Goal: Check status: Check status

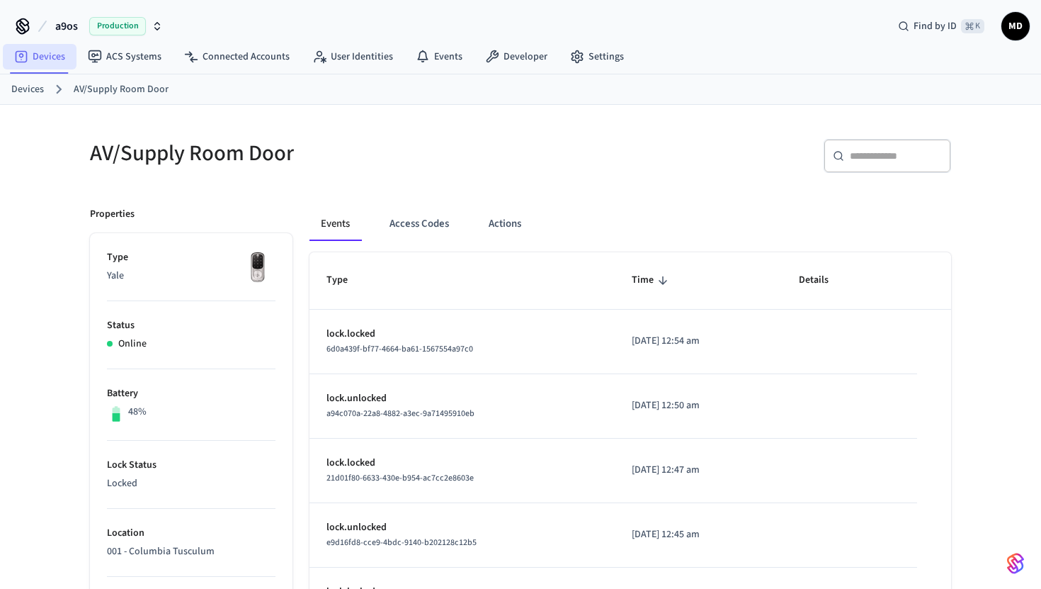
click at [39, 60] on link "Devices" at bounding box center [40, 57] width 74 height 26
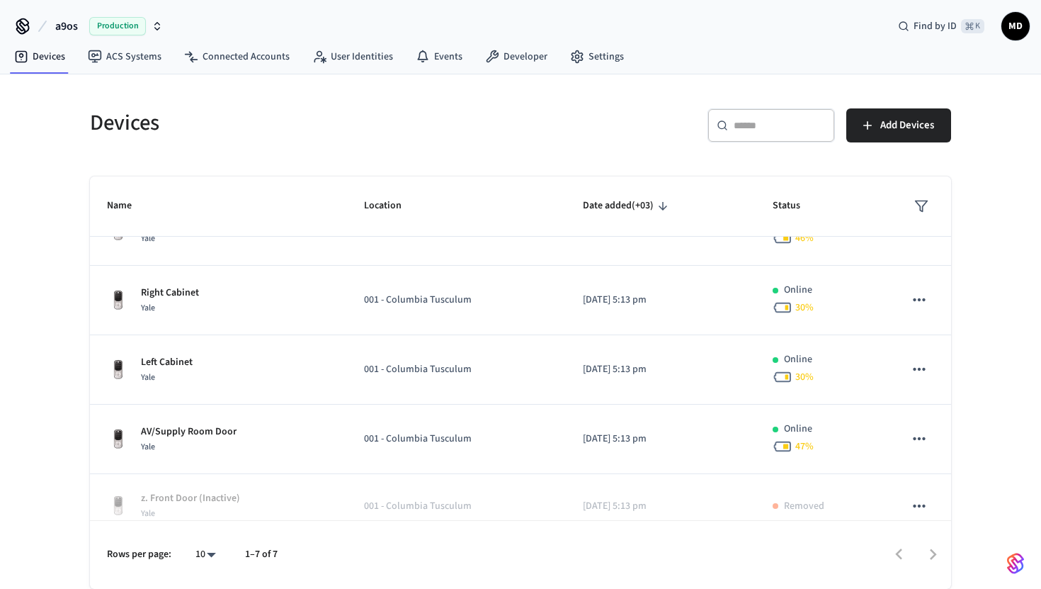
scroll to position [198, 0]
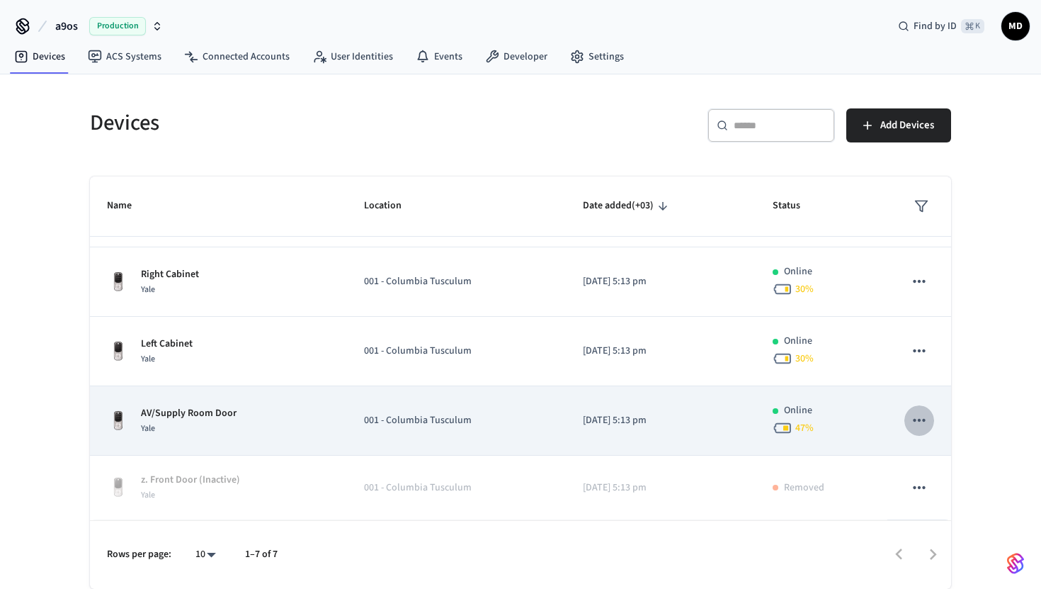
click at [927, 414] on icon "sticky table" at bounding box center [919, 420] width 18 height 18
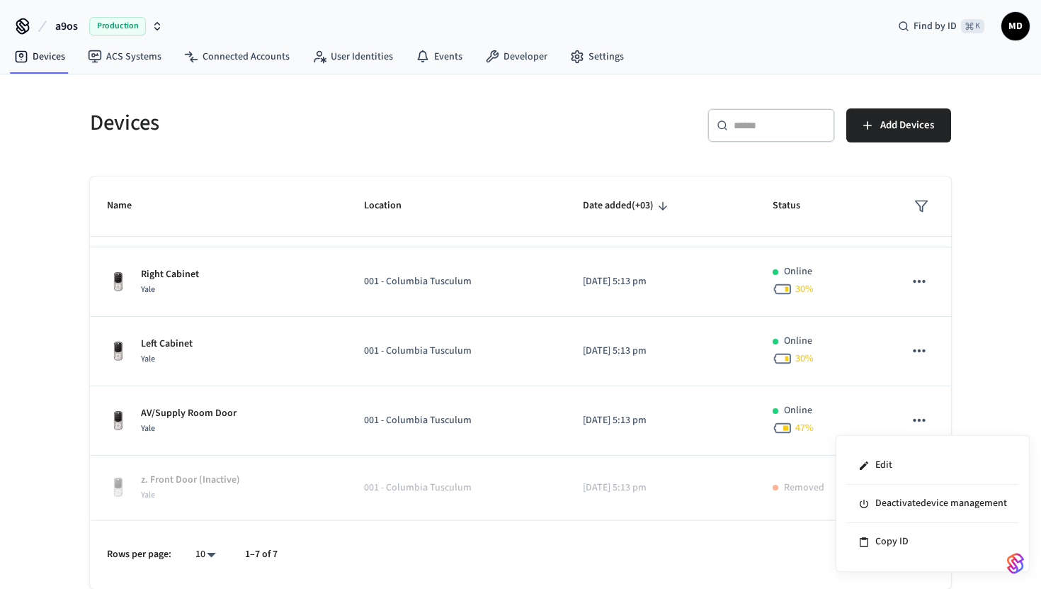
click at [340, 429] on div at bounding box center [520, 294] width 1041 height 589
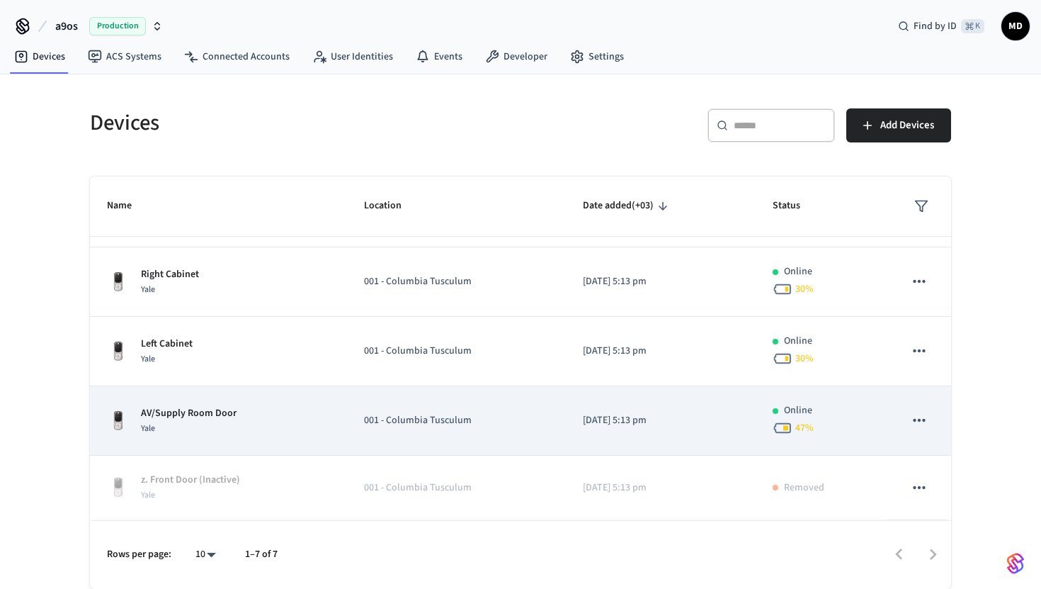
click at [381, 417] on p "001 - Columbia Tusculum" at bounding box center [456, 420] width 184 height 15
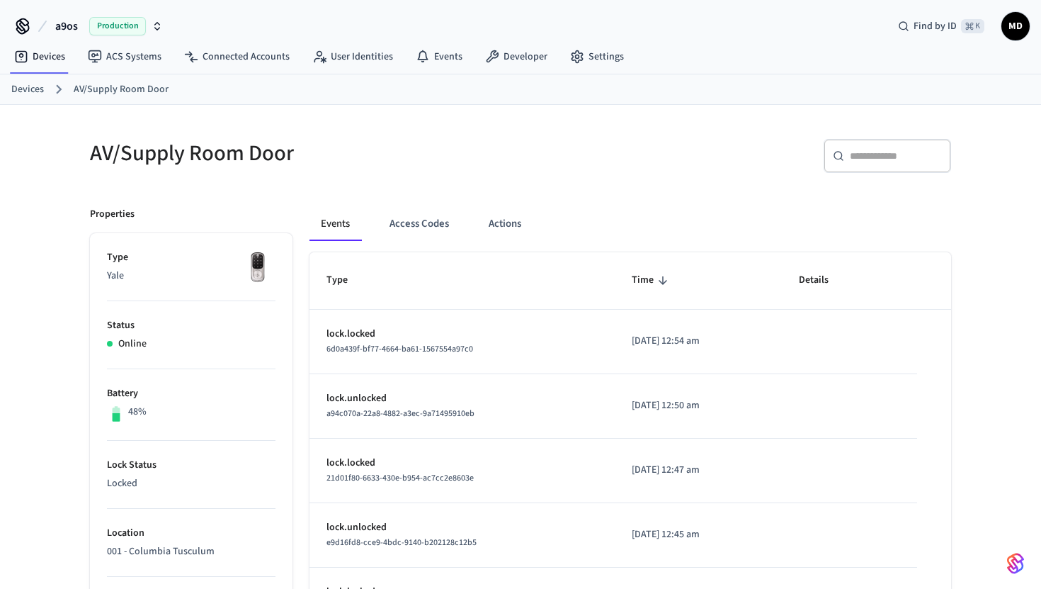
click at [23, 90] on link "Devices" at bounding box center [27, 89] width 33 height 15
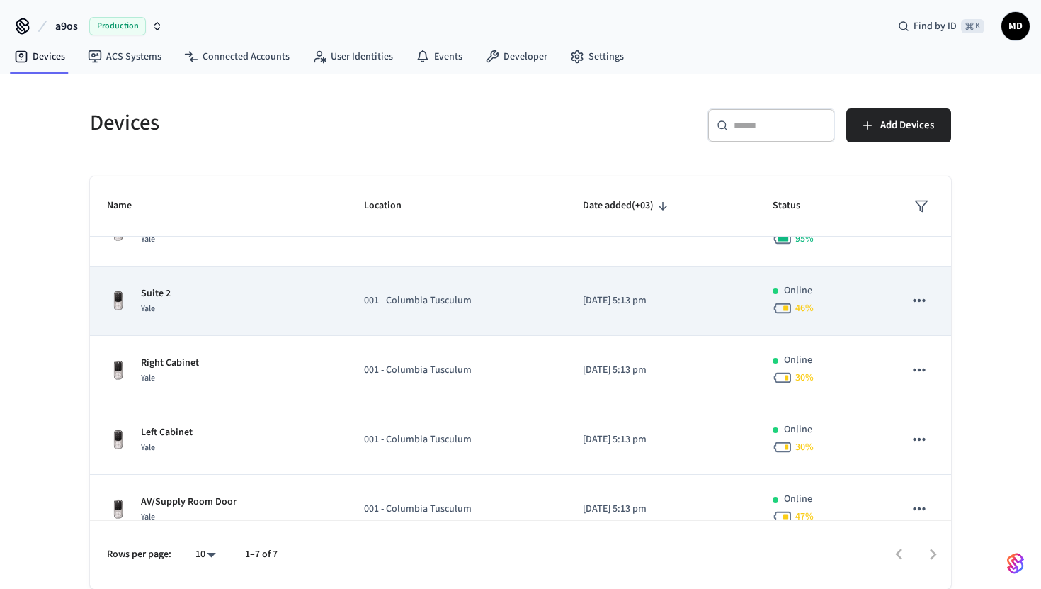
scroll to position [198, 0]
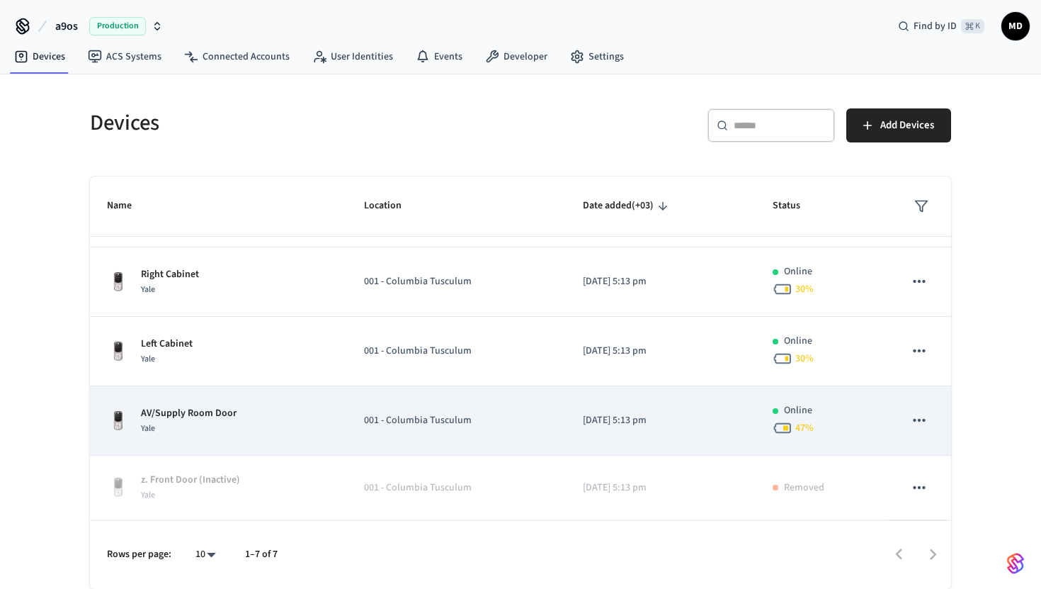
click at [186, 413] on p "AV/Supply Room Door" at bounding box center [189, 413] width 96 height 15
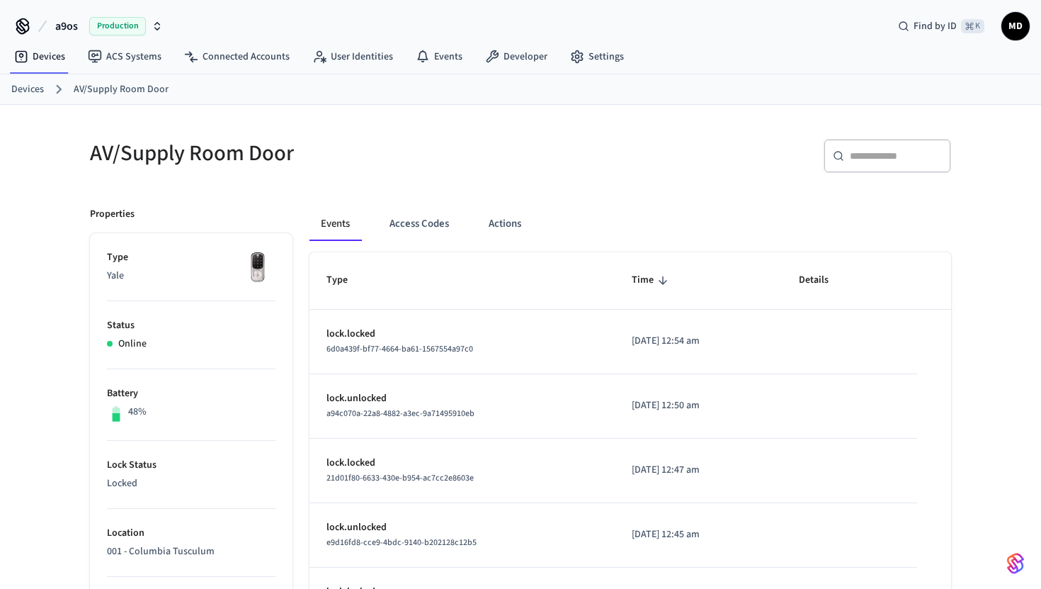
click at [28, 94] on link "Devices" at bounding box center [27, 89] width 33 height 15
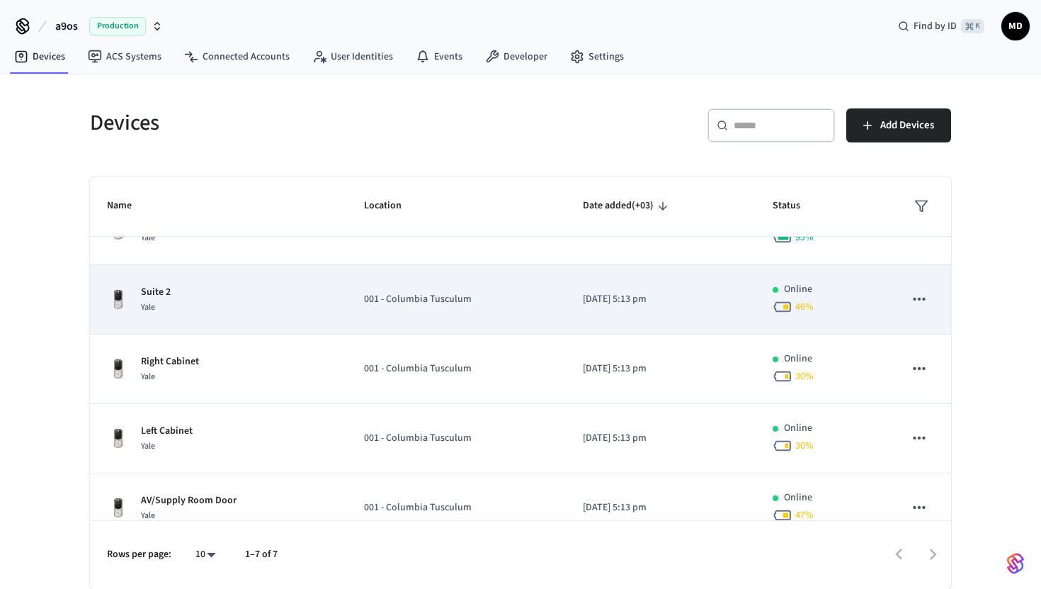
scroll to position [198, 0]
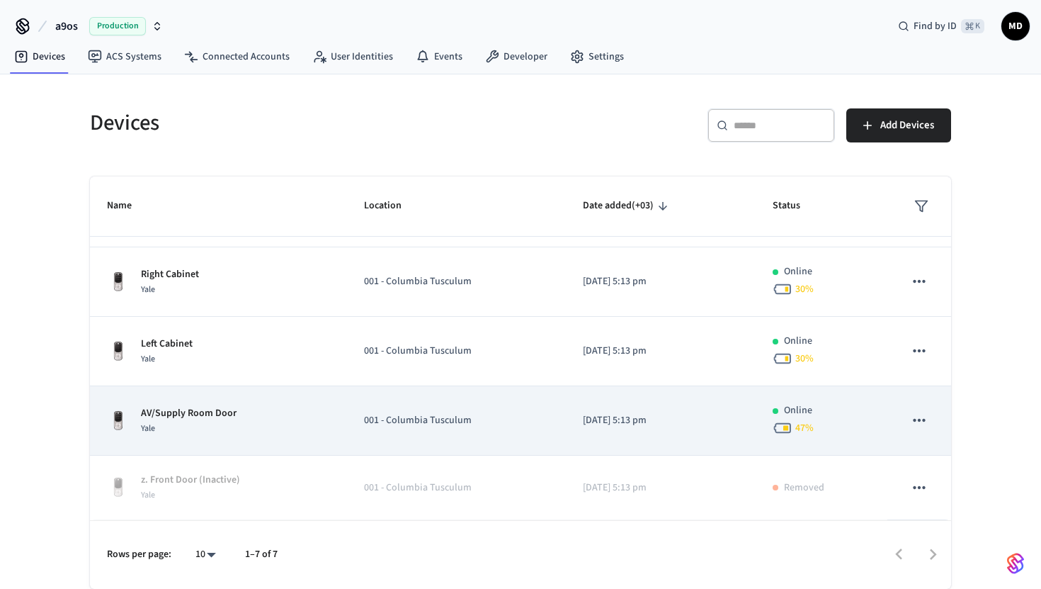
click at [267, 406] on div "AV/Supply Room Door Yale" at bounding box center [218, 421] width 223 height 30
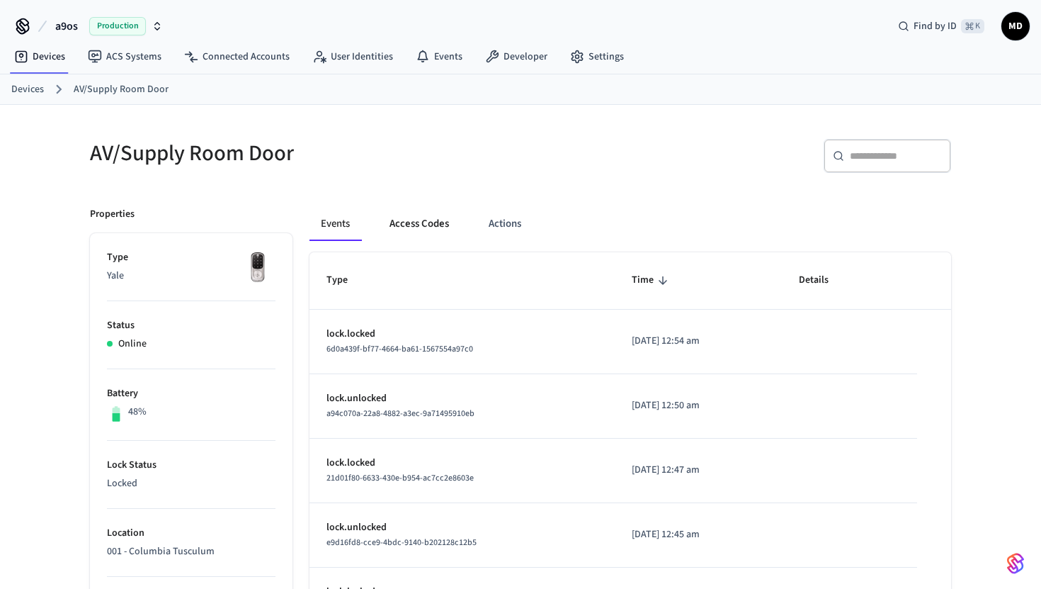
click at [419, 229] on button "Access Codes" at bounding box center [419, 224] width 82 height 34
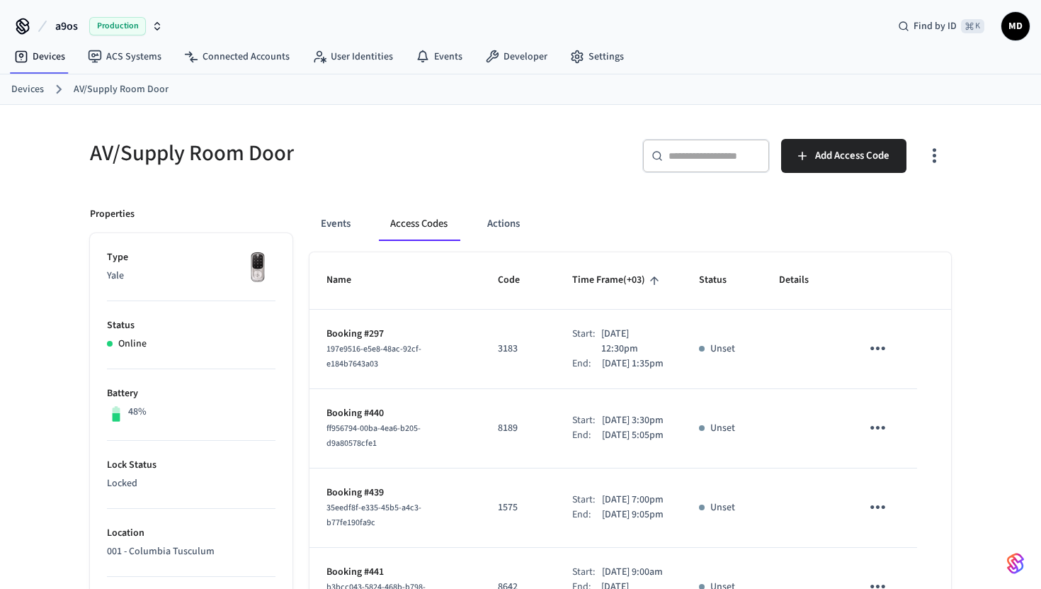
drag, startPoint x: 582, startPoint y: 353, endPoint x: 650, endPoint y: 353, distance: 68.7
click at [650, 353] on p "[DATE] 12:30pm" at bounding box center [633, 342] width 64 height 30
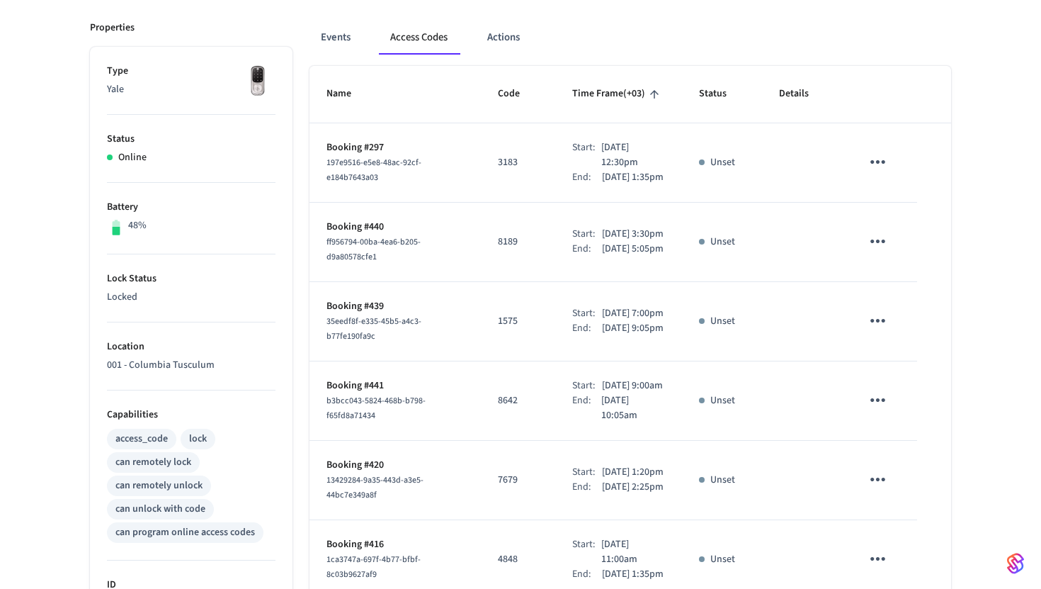
scroll to position [183, 0]
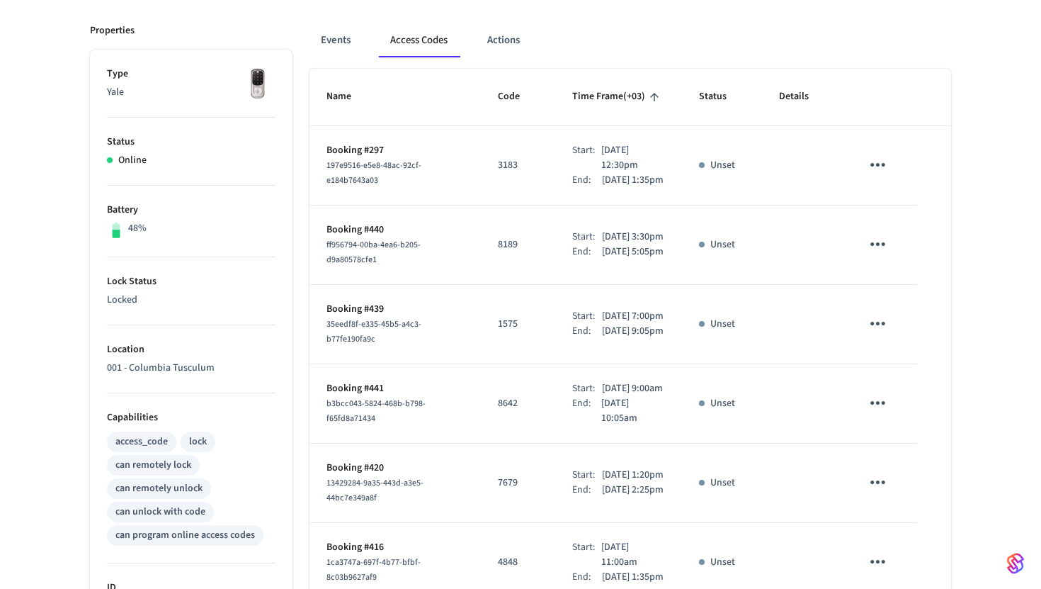
drag, startPoint x: 579, startPoint y: 258, endPoint x: 681, endPoint y: 256, distance: 101.3
click at [681, 256] on td "Start: [DATE] 3:30pm End: [DATE] 5:05pm" at bounding box center [618, 244] width 126 height 79
click at [628, 244] on p "[DATE] 3:30pm" at bounding box center [633, 237] width 62 height 15
click at [378, 237] on p "Booking #440" at bounding box center [395, 229] width 137 height 15
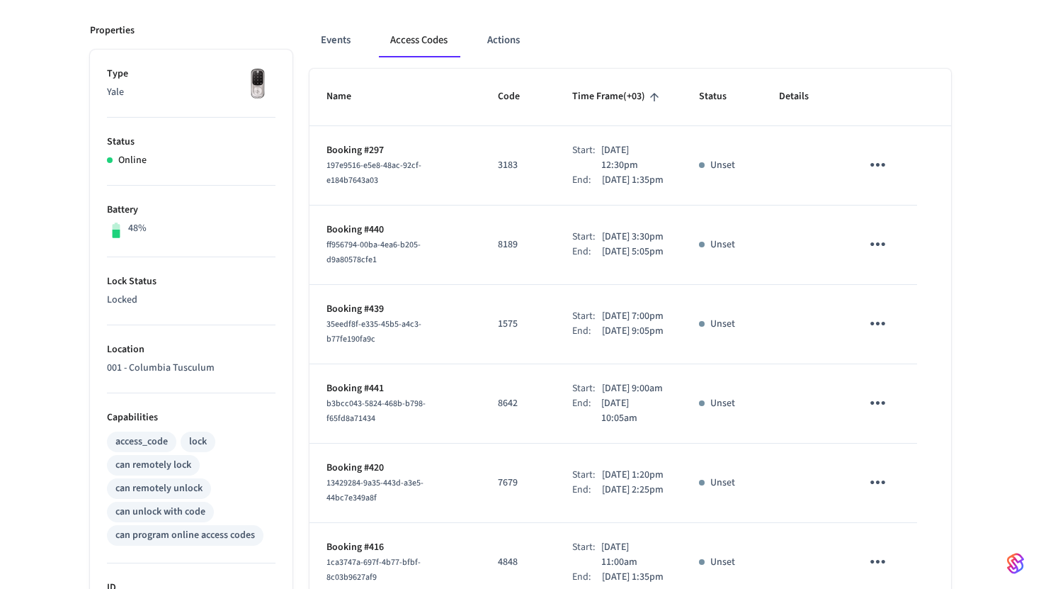
click at [498, 252] on p "8189" at bounding box center [518, 244] width 40 height 15
click at [498, 171] on p "3183" at bounding box center [518, 165] width 40 height 15
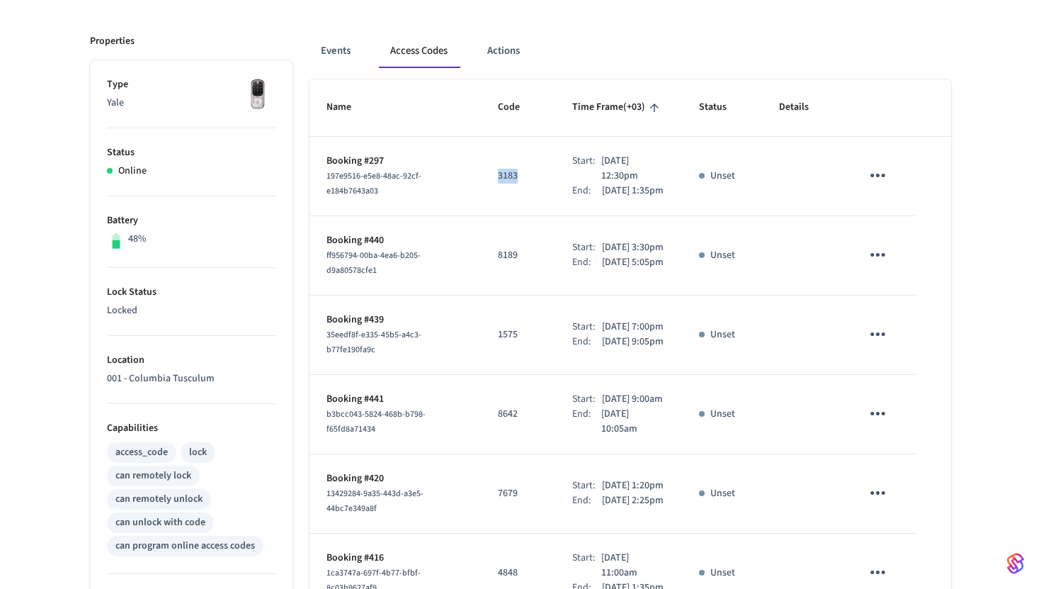
scroll to position [168, 0]
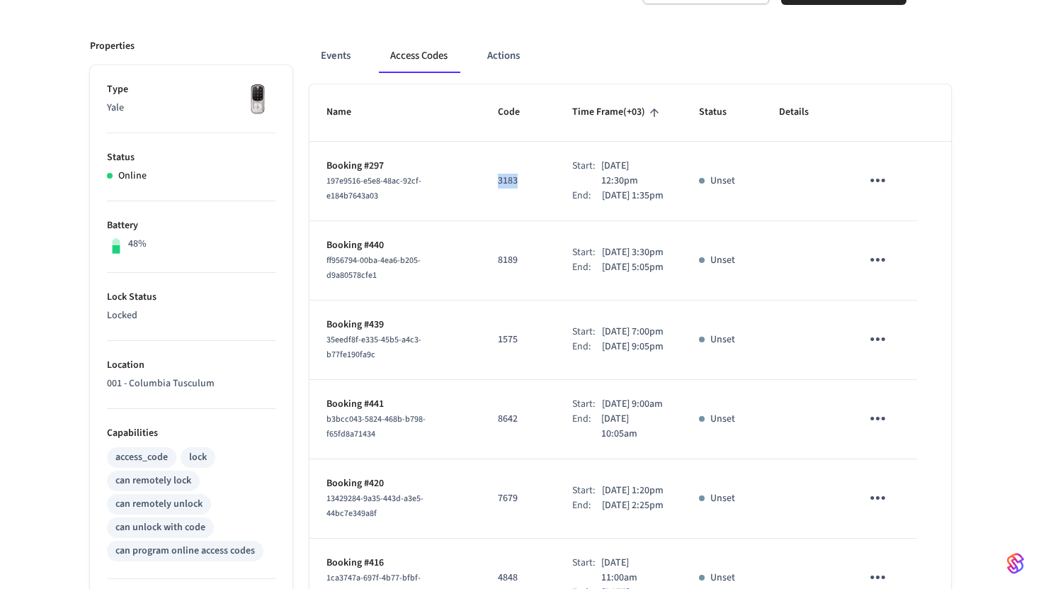
drag, startPoint x: 580, startPoint y: 181, endPoint x: 679, endPoint y: 180, distance: 98.5
click at [679, 180] on td "Start: [DATE] 12:30pm End: [DATE] 1:35pm" at bounding box center [618, 181] width 126 height 79
drag, startPoint x: 579, startPoint y: 181, endPoint x: 657, endPoint y: 179, distance: 78.6
click at [658, 179] on div "Start: [DATE] 12:30pm" at bounding box center [618, 174] width 92 height 30
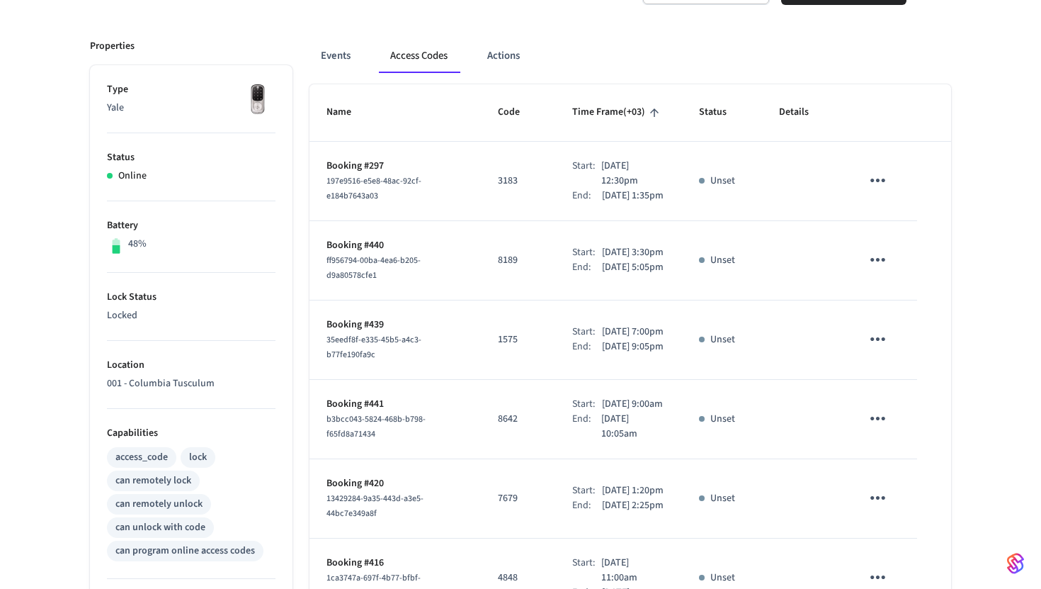
click at [650, 179] on p "[DATE] 12:30pm" at bounding box center [633, 174] width 64 height 30
click at [604, 178] on p "[DATE] 12:30pm" at bounding box center [633, 174] width 64 height 30
click at [602, 203] on p "[DATE] 1:35pm" at bounding box center [633, 195] width 62 height 15
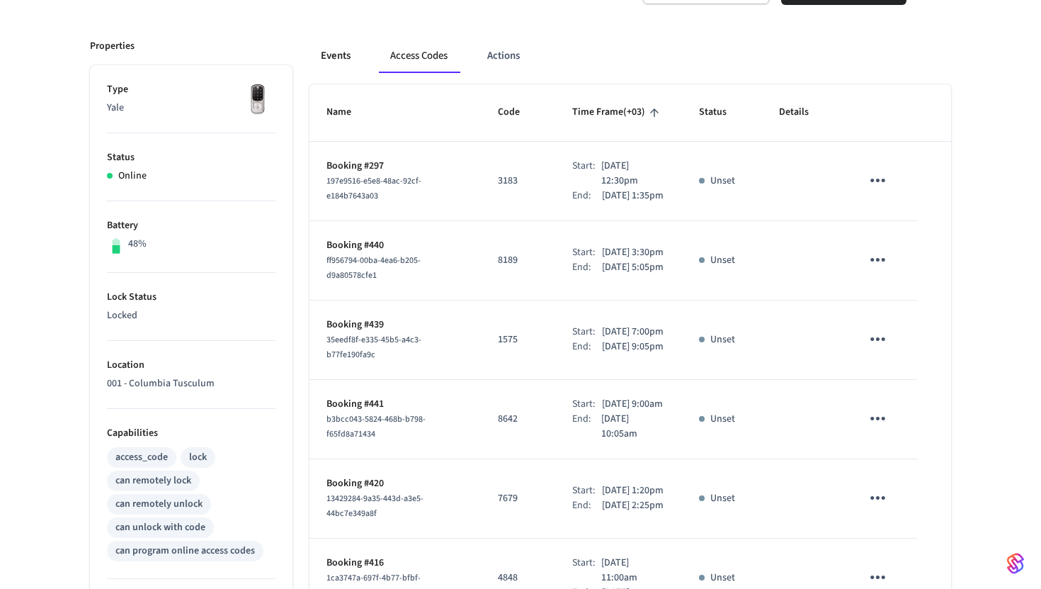
click at [327, 64] on button "Events" at bounding box center [336, 56] width 52 height 34
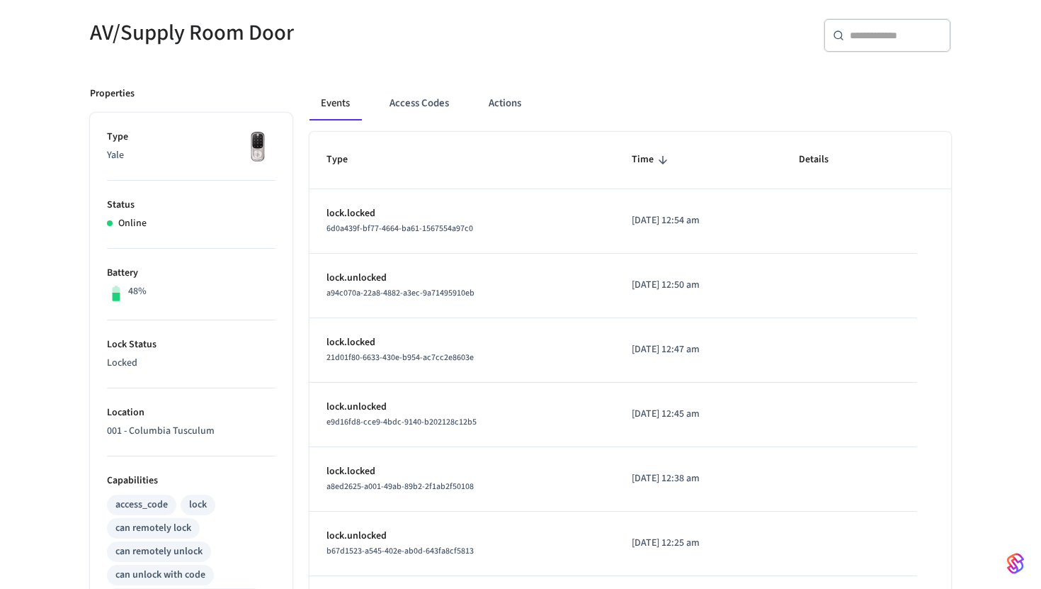
scroll to position [0, 0]
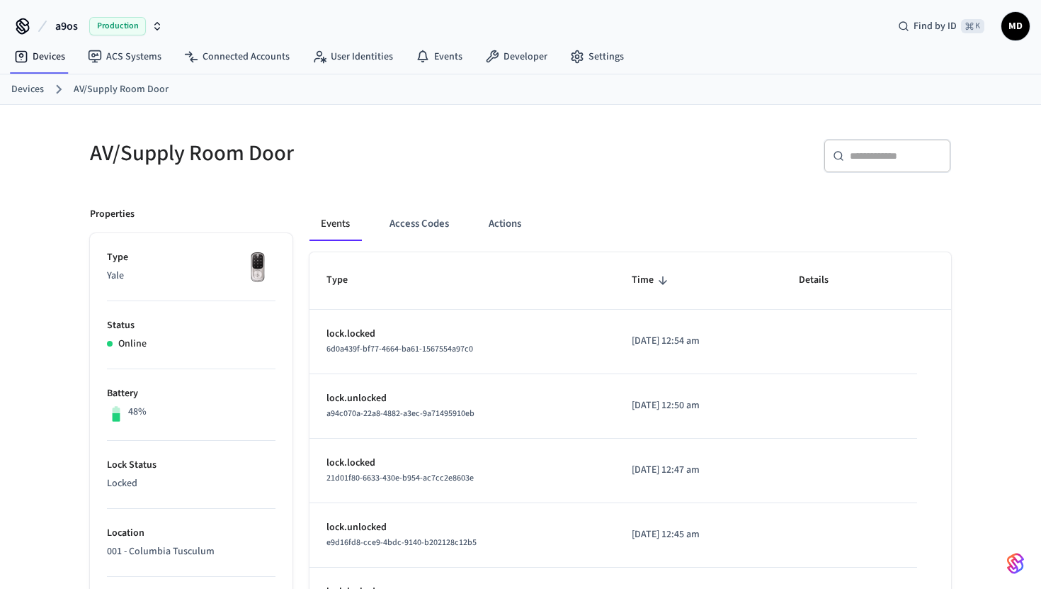
click at [515, 242] on div "Events Access Codes Actions" at bounding box center [631, 229] width 642 height 45
click at [514, 226] on button "Actions" at bounding box center [504, 224] width 55 height 34
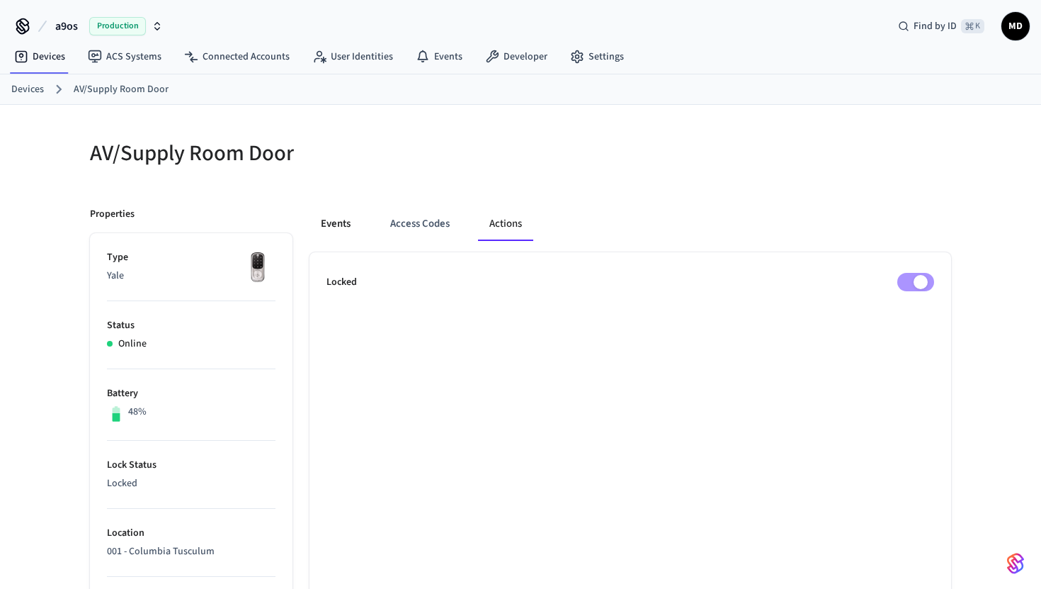
click at [343, 221] on button "Events" at bounding box center [336, 224] width 52 height 34
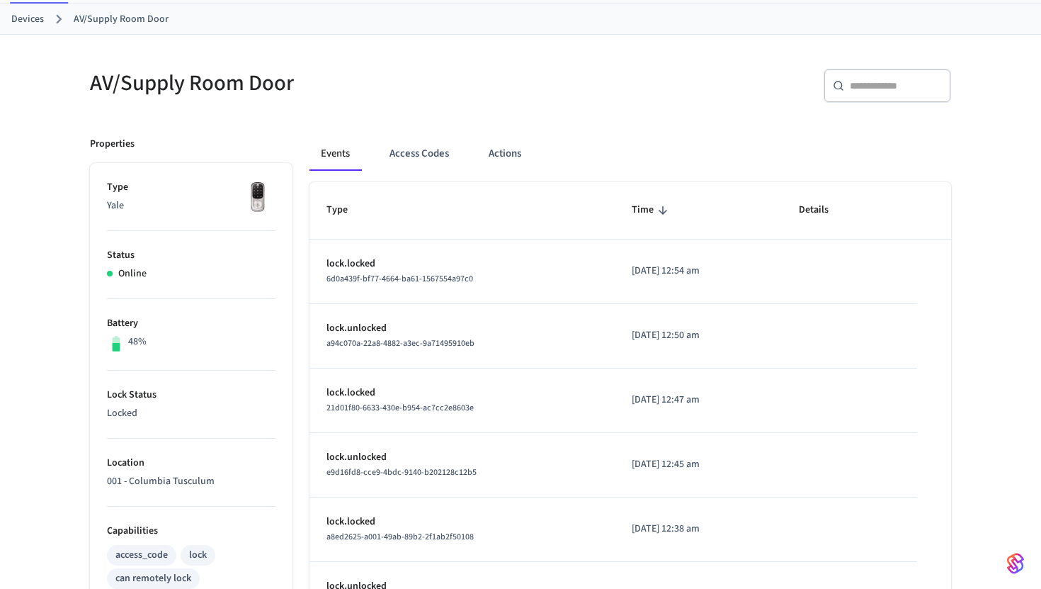
scroll to position [66, 0]
